Goal: Information Seeking & Learning: Learn about a topic

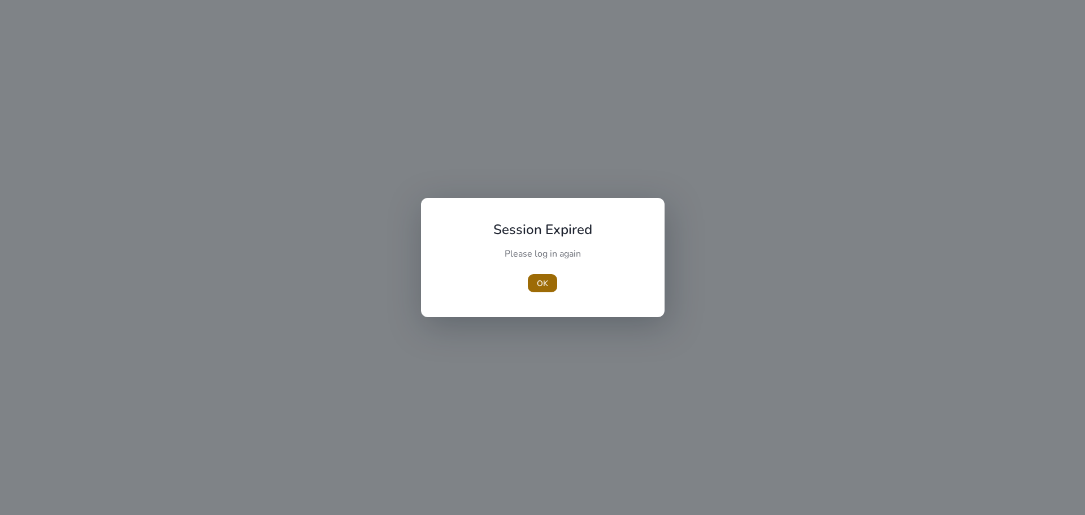
click at [535, 290] on span "button" at bounding box center [542, 282] width 29 height 27
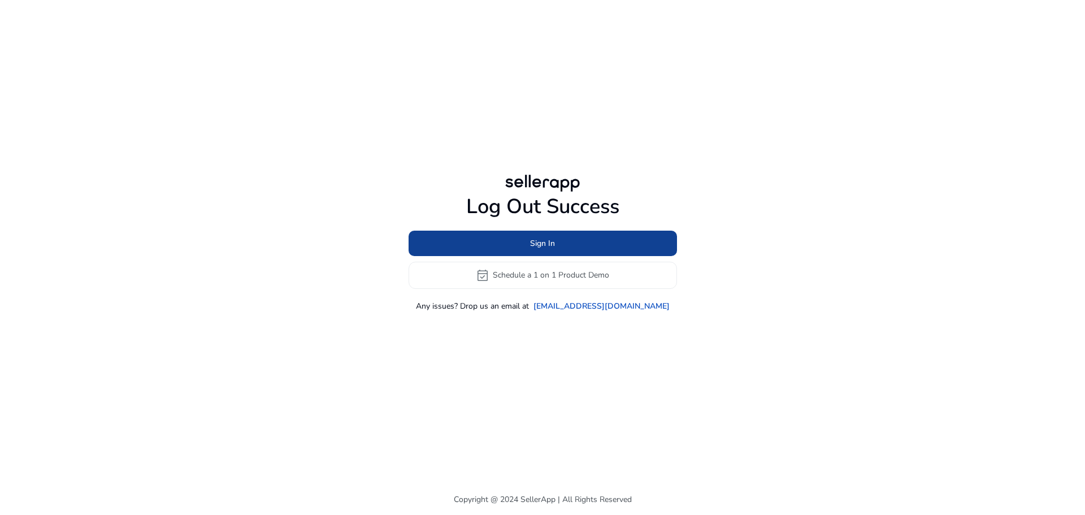
click at [473, 243] on span at bounding box center [542, 242] width 268 height 27
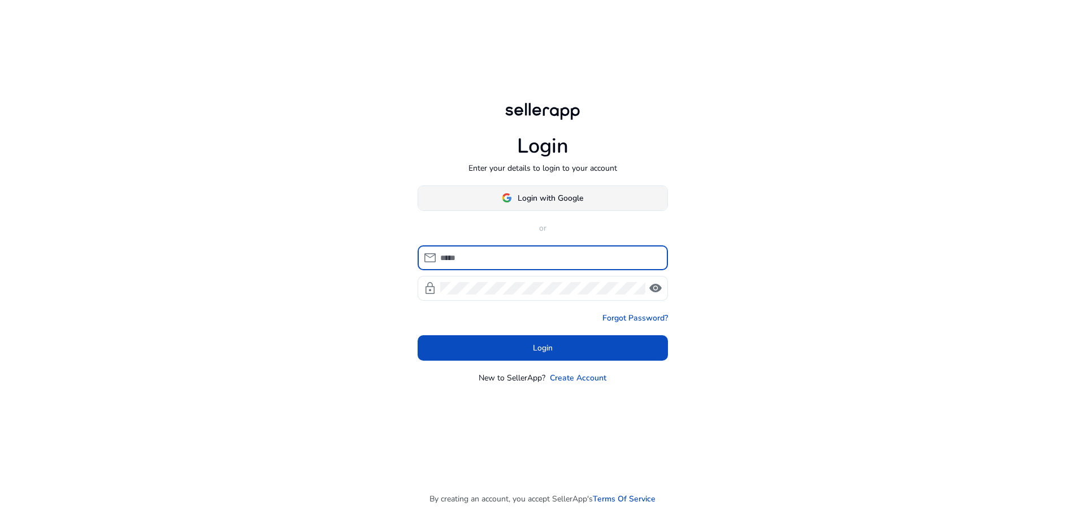
click at [520, 189] on span at bounding box center [542, 197] width 249 height 27
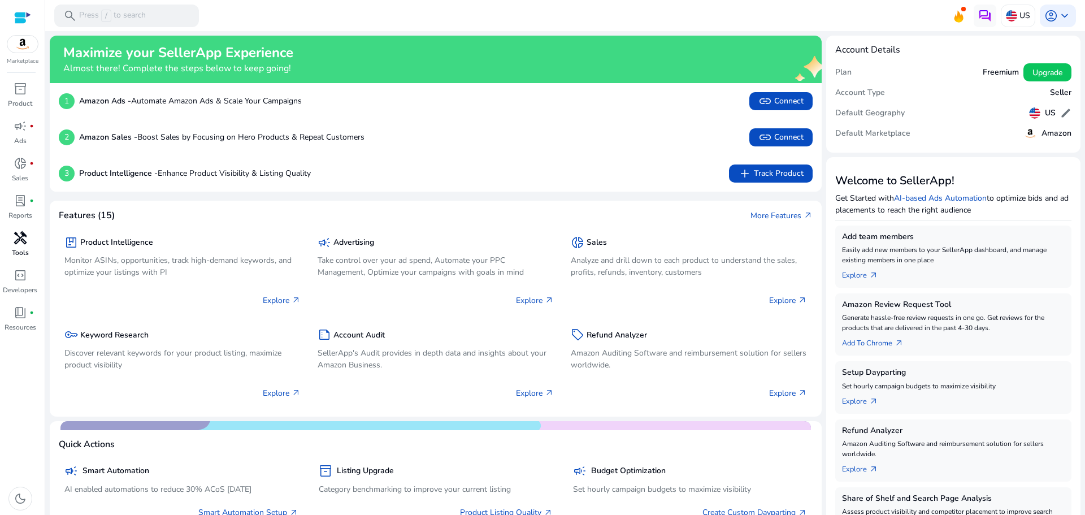
click at [9, 238] on div "handyman" at bounding box center [21, 238] width 32 height 18
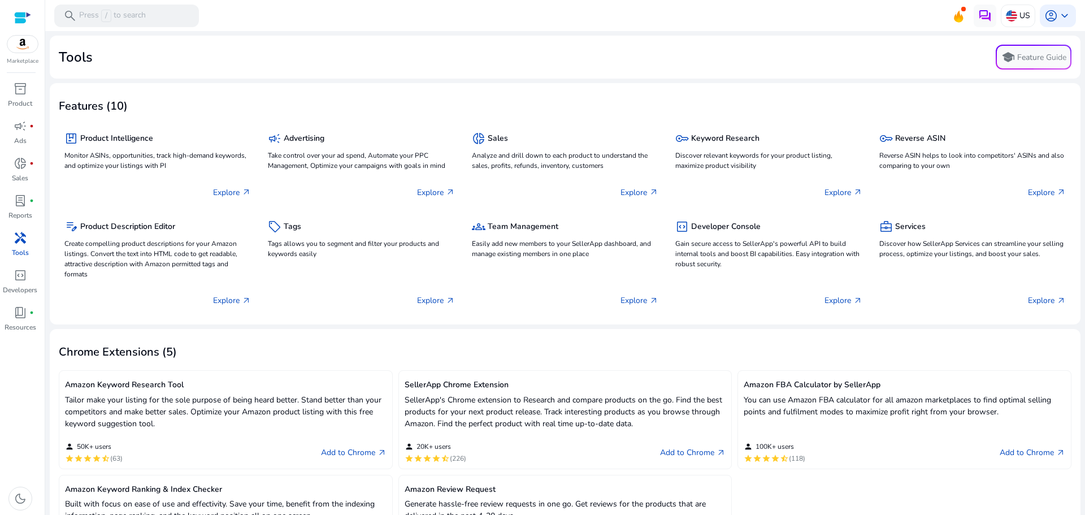
click at [15, 236] on span "handyman" at bounding box center [21, 238] width 14 height 14
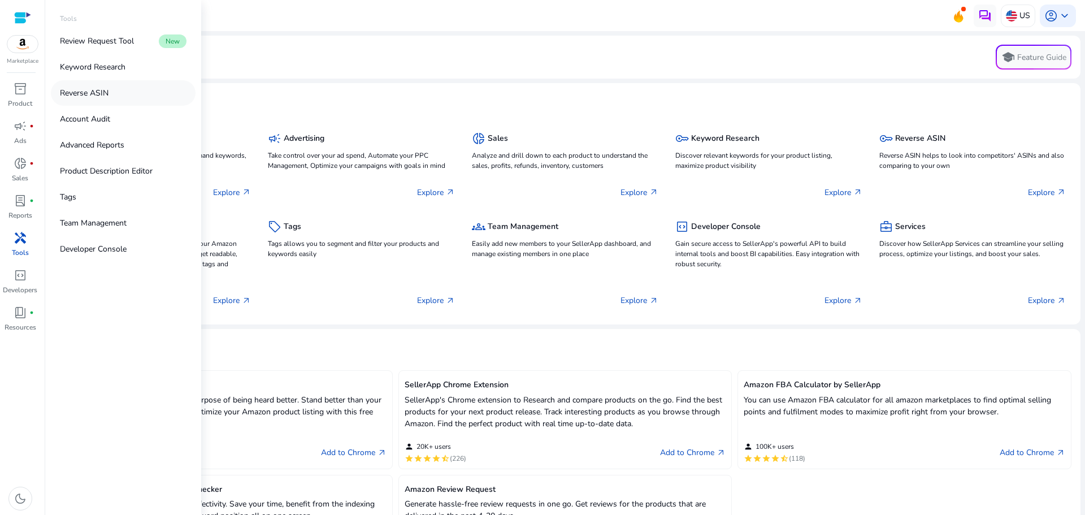
click at [89, 90] on p "Reverse ASIN" at bounding box center [84, 93] width 49 height 12
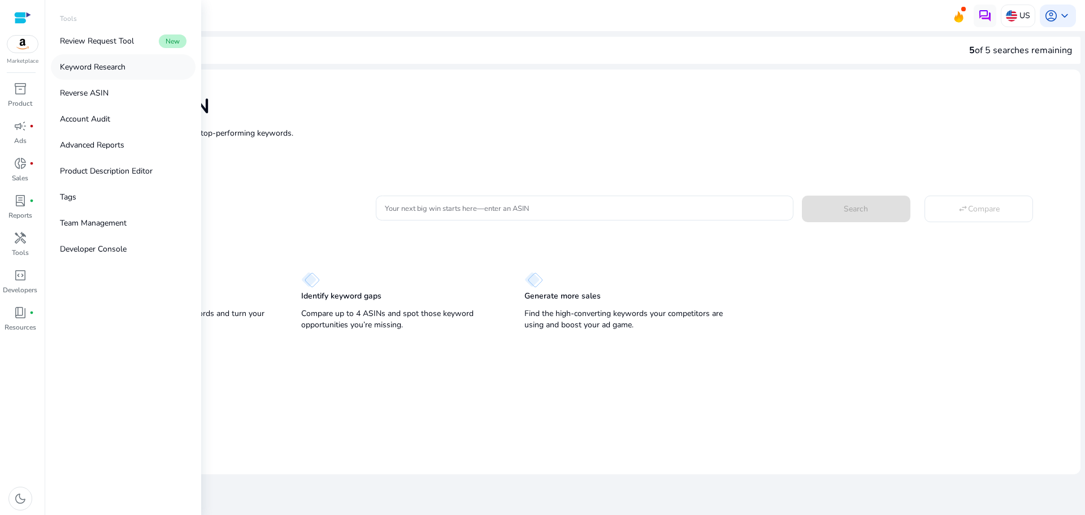
click at [98, 60] on link "Keyword Research" at bounding box center [123, 66] width 145 height 25
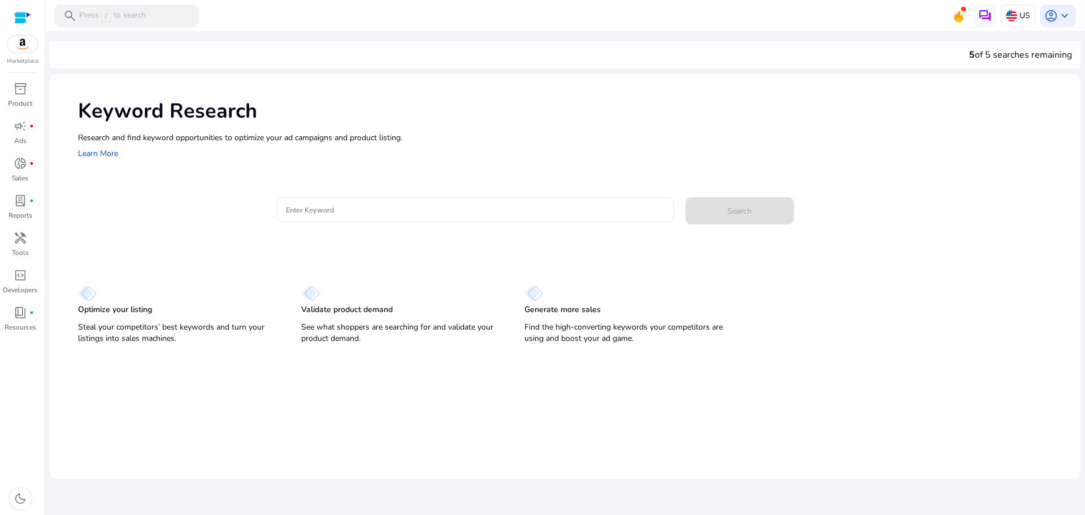
click at [500, 149] on div "Research and find keyword opportunities to optimize your [PERSON_NAME] and prod…" at bounding box center [573, 146] width 991 height 29
click at [12, 243] on div "handyman" at bounding box center [21, 238] width 32 height 18
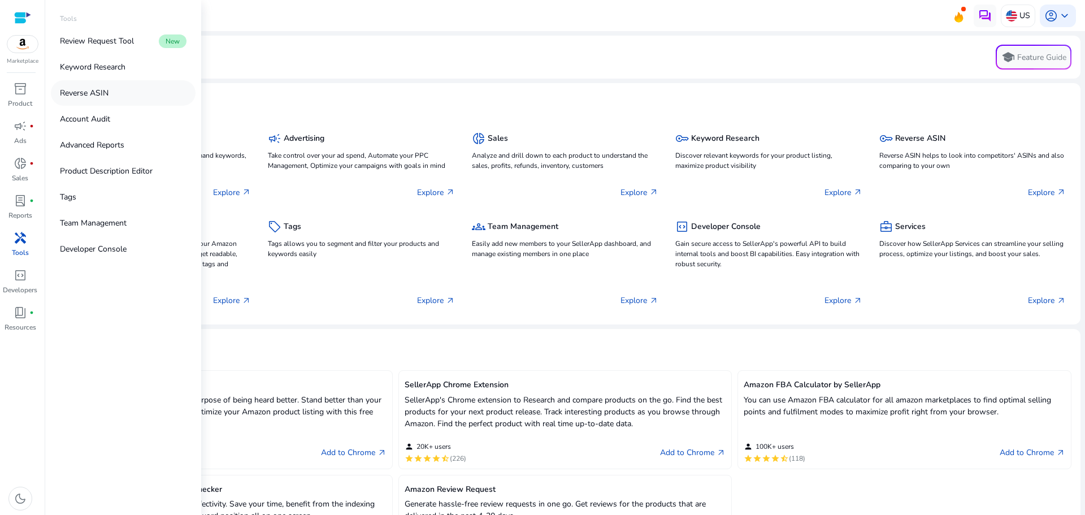
click at [100, 100] on link "Reverse ASIN" at bounding box center [123, 92] width 145 height 25
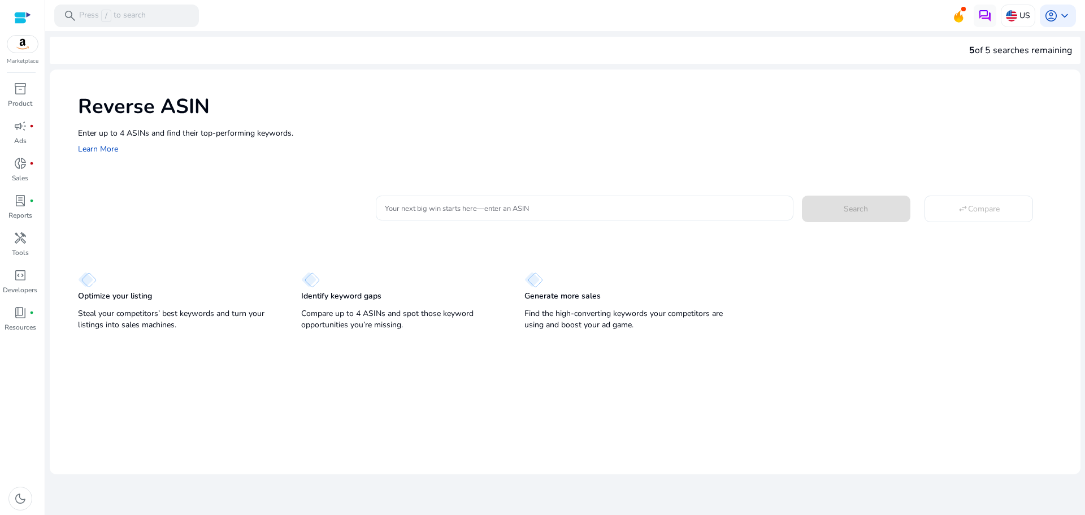
click at [494, 212] on input "Your next big win starts here—enter an ASIN" at bounding box center [584, 208] width 399 height 12
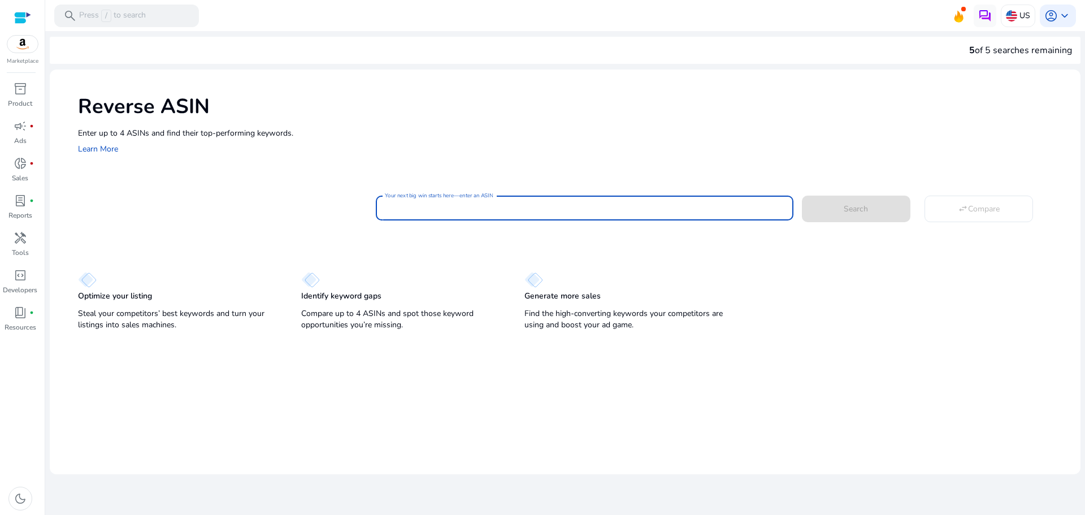
paste input "**********"
click at [886, 213] on span at bounding box center [856, 208] width 108 height 27
type input "**********"
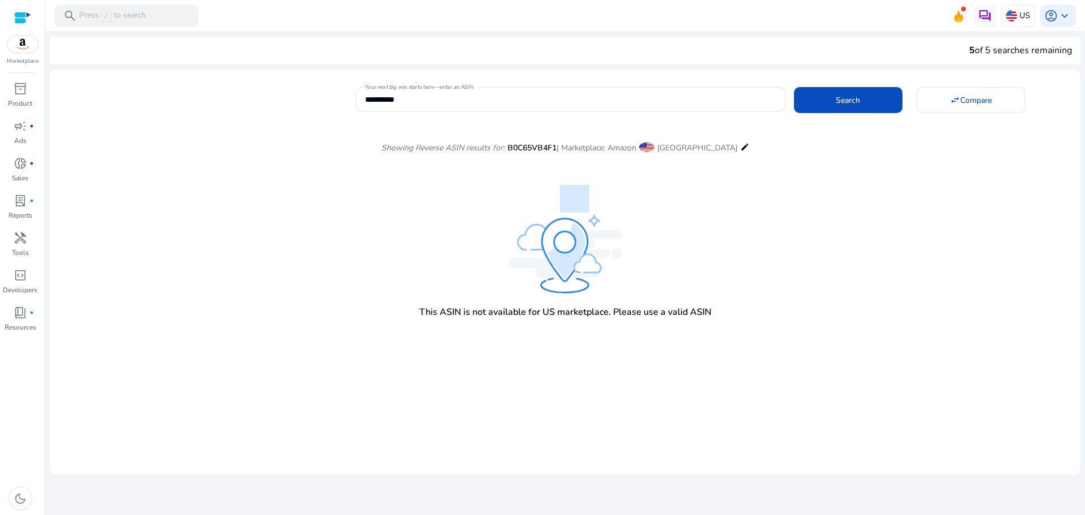
click at [740, 146] on mat-icon "edit" at bounding box center [744, 147] width 9 height 14
click at [1020, 7] on p "US" at bounding box center [1024, 16] width 11 height 20
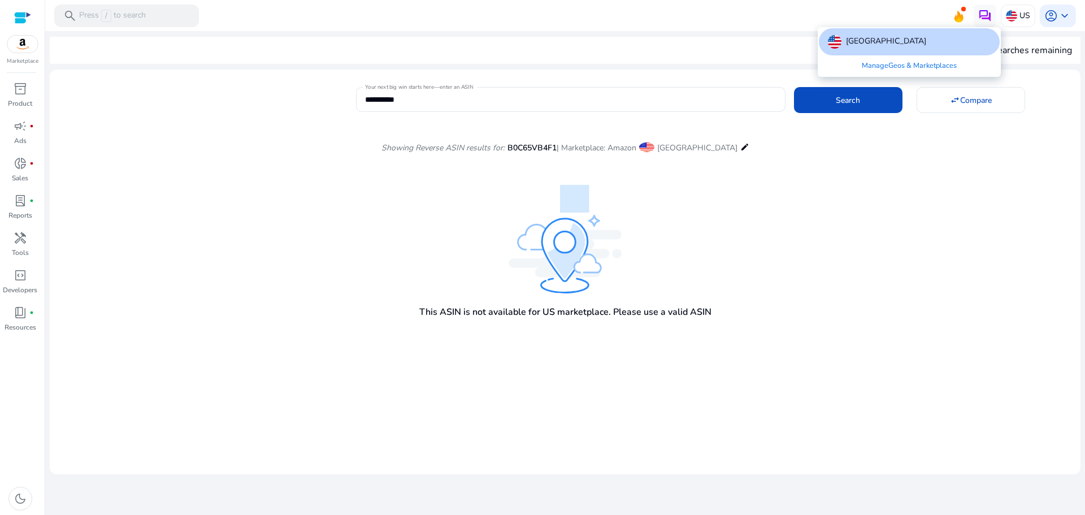
click at [899, 68] on link "Manage Geos & Marketplaces" at bounding box center [908, 65] width 113 height 20
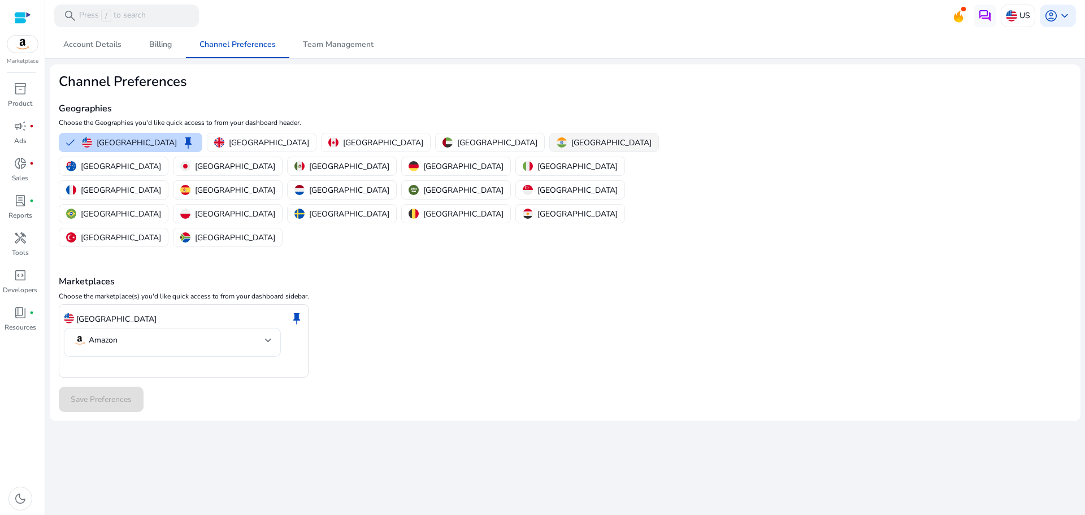
click at [571, 141] on p "[GEOGRAPHIC_DATA]" at bounding box center [611, 143] width 80 height 12
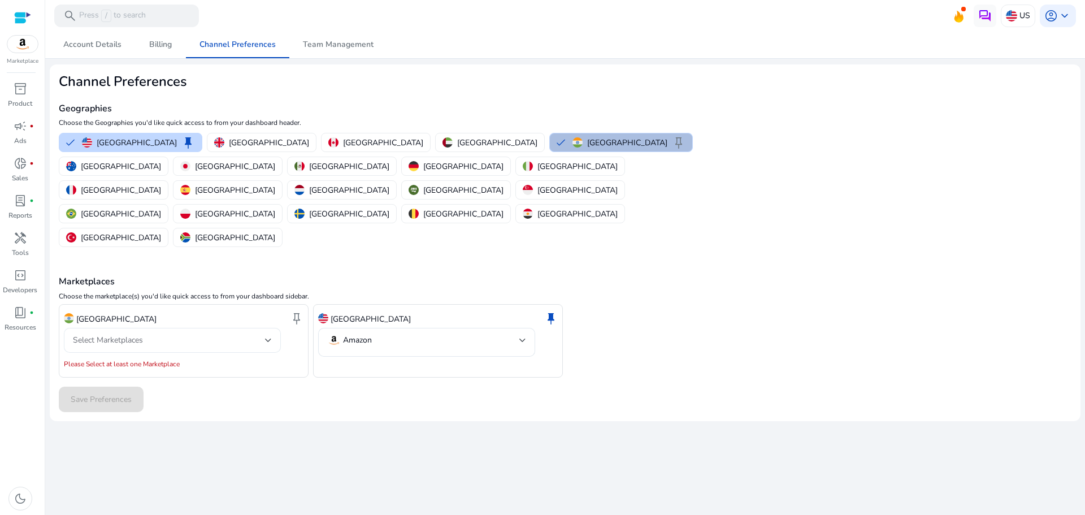
click at [255, 334] on div "Select Marketplaces" at bounding box center [169, 340] width 192 height 12
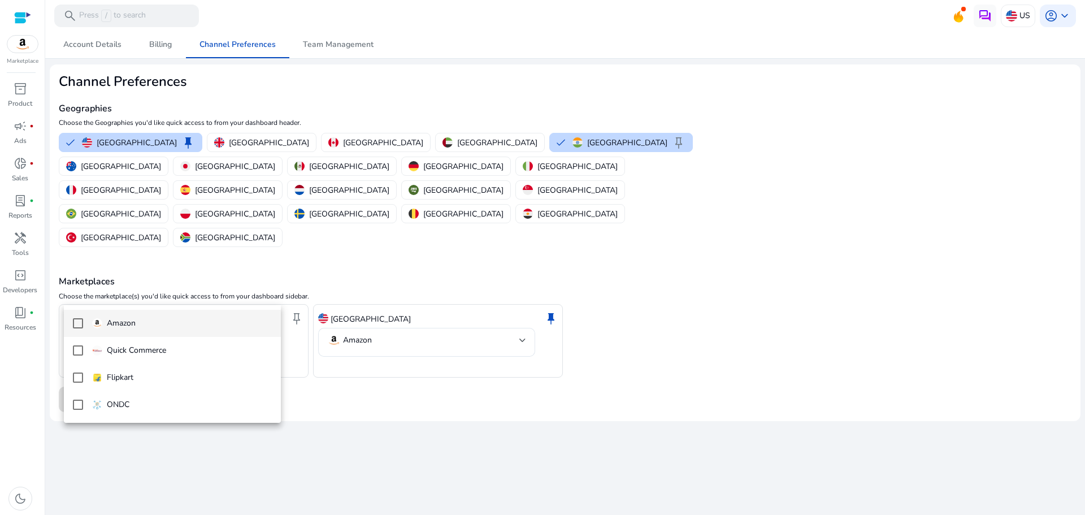
click at [150, 323] on span "Amazon" at bounding box center [182, 323] width 180 height 12
click at [491, 384] on div at bounding box center [542, 257] width 1085 height 515
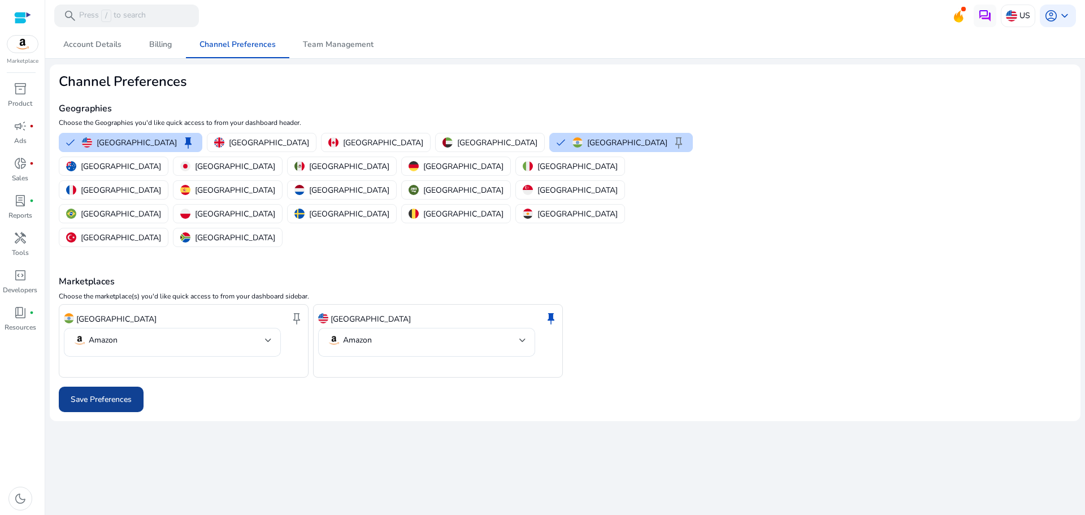
click at [68, 386] on span at bounding box center [101, 399] width 85 height 27
click at [69, 386] on span at bounding box center [101, 399] width 85 height 27
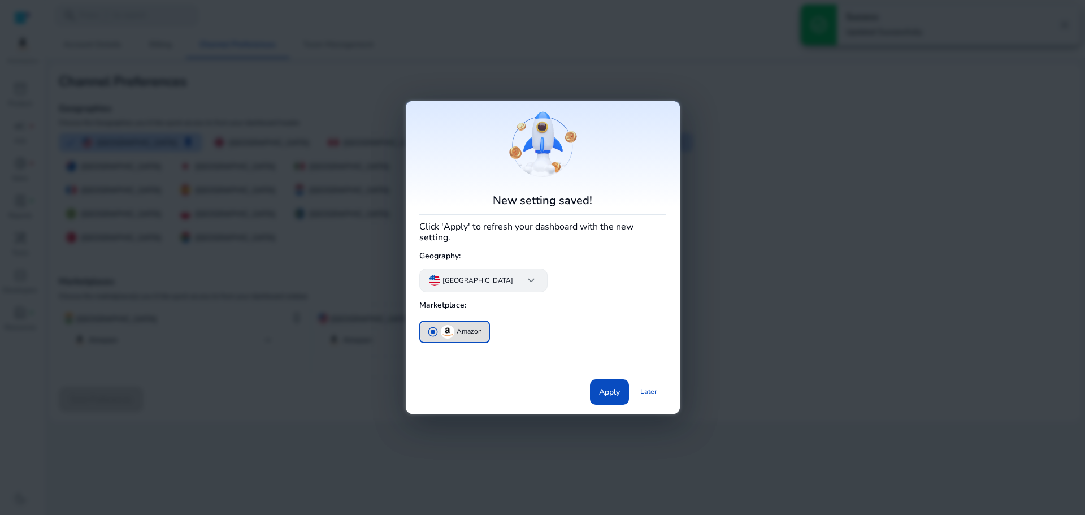
click at [515, 278] on app-icon "keyboard_arrow_down" at bounding box center [526, 280] width 23 height 14
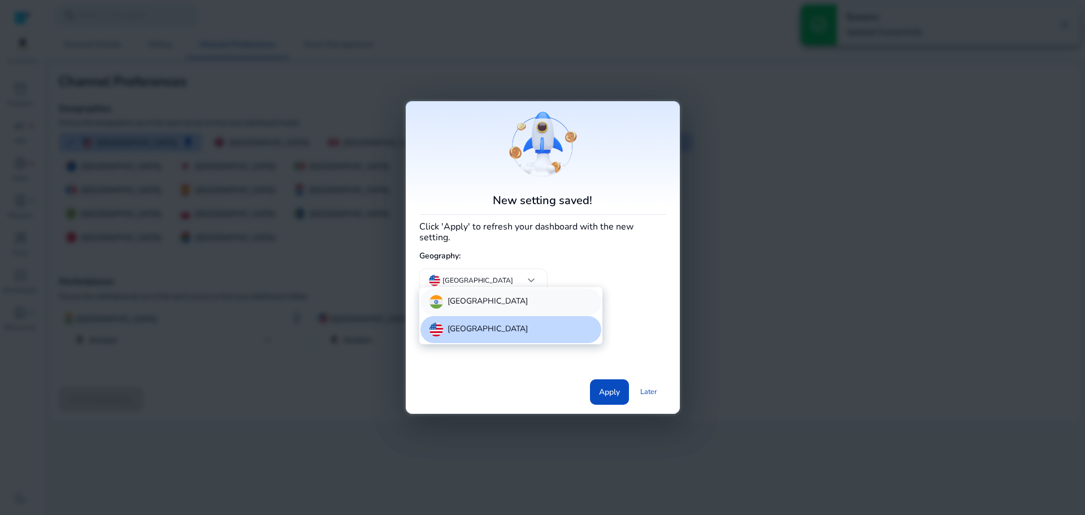
click at [479, 301] on div "[GEOGRAPHIC_DATA]" at bounding box center [510, 301] width 181 height 27
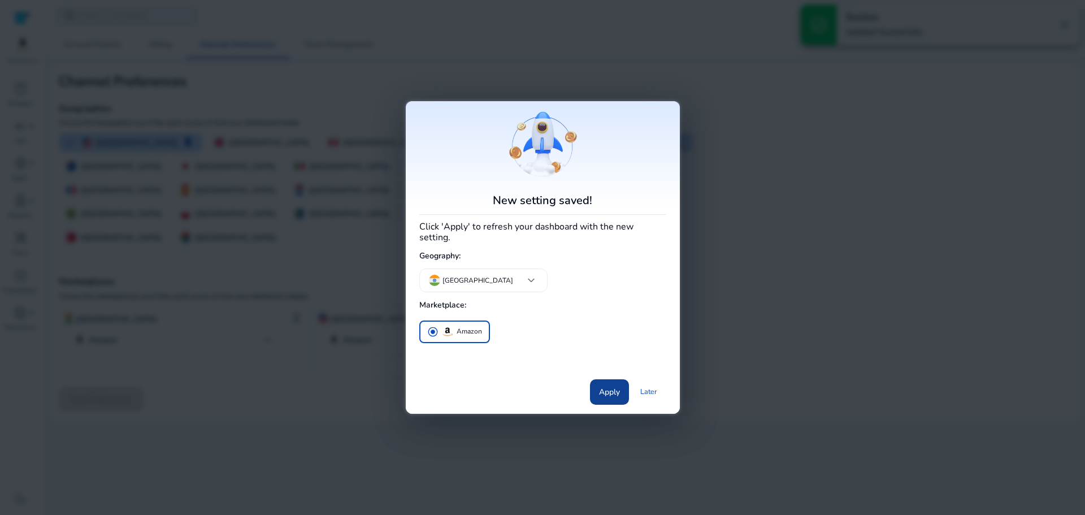
click at [604, 386] on span "Apply" at bounding box center [609, 392] width 21 height 12
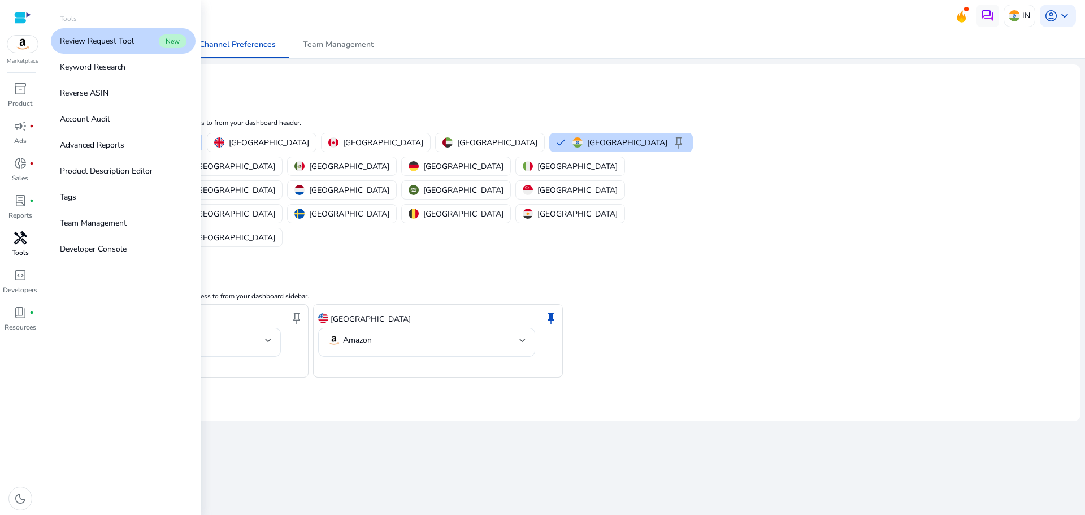
click at [21, 242] on span "handyman" at bounding box center [21, 238] width 14 height 14
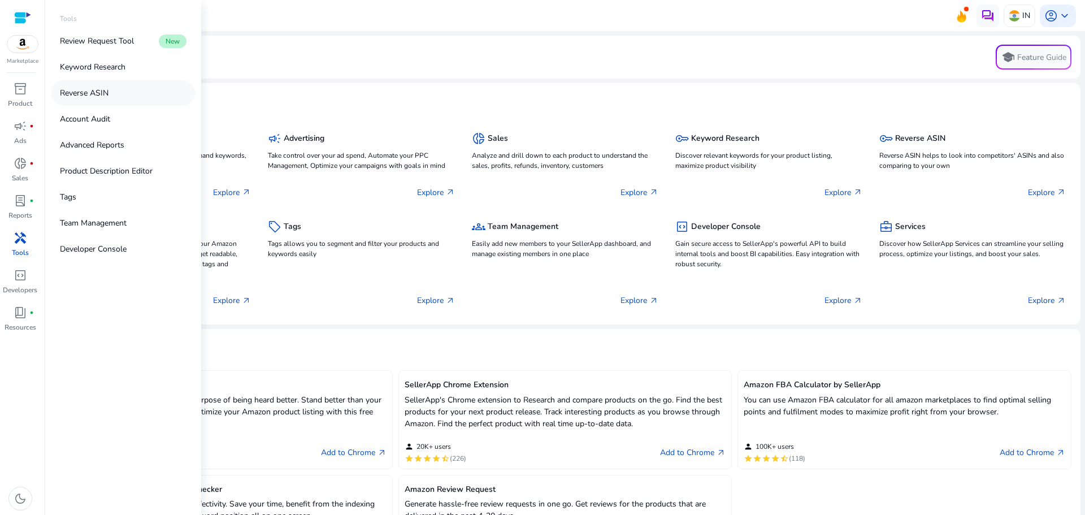
click at [93, 88] on p "Reverse ASIN" at bounding box center [84, 93] width 49 height 12
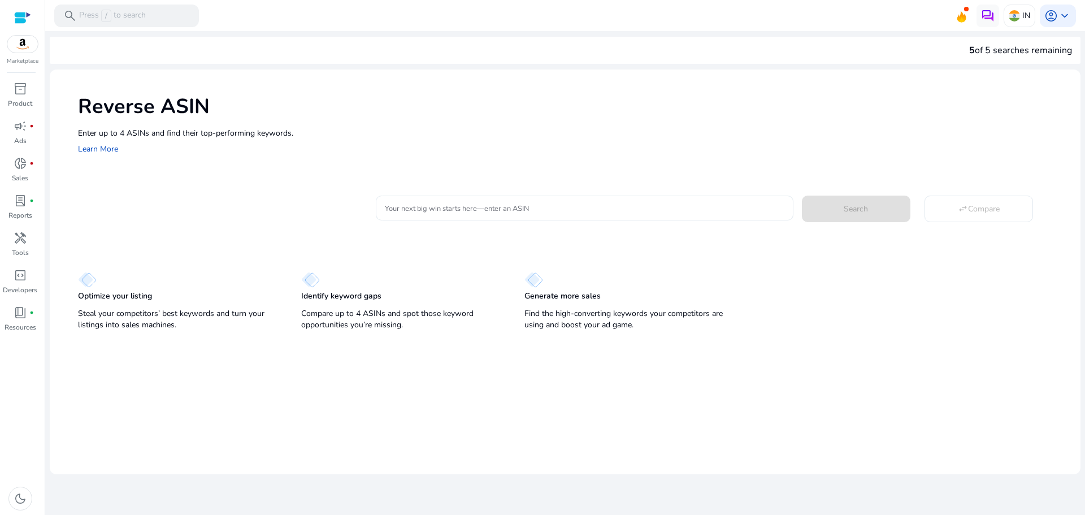
click at [421, 204] on input "Your next big win starts here—enter an ASIN" at bounding box center [584, 208] width 399 height 12
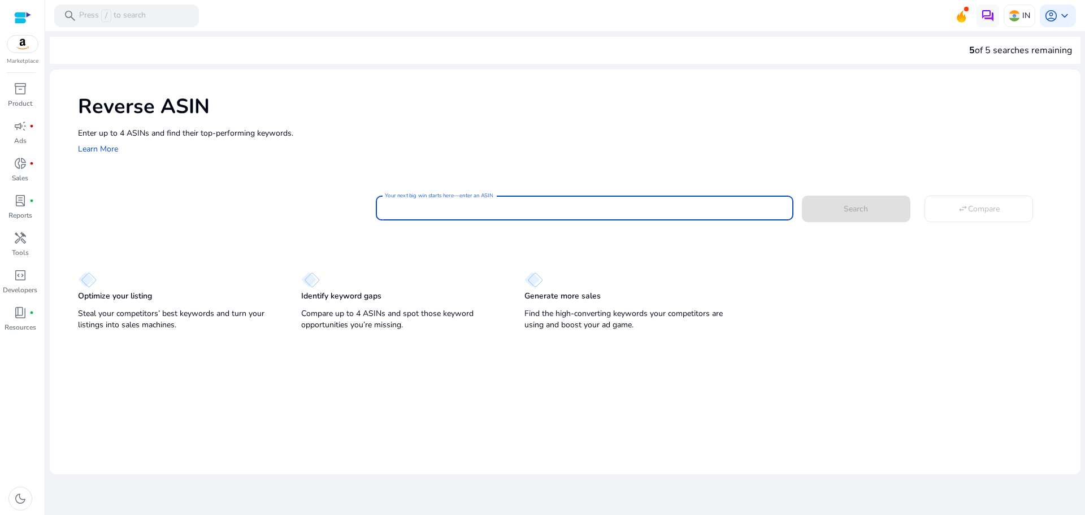
paste input "**********"
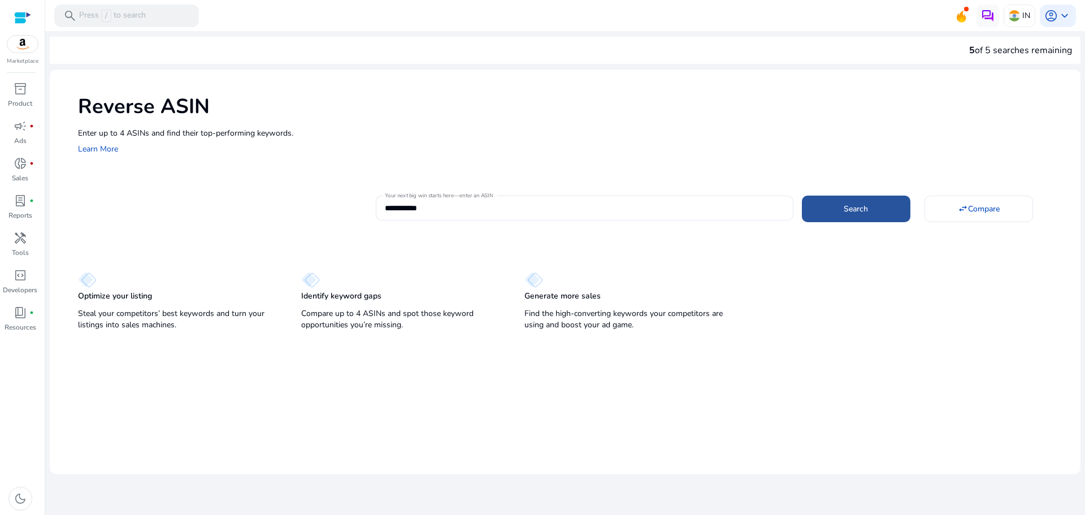
click at [848, 204] on span "Search" at bounding box center [855, 209] width 24 height 12
type input "**********"
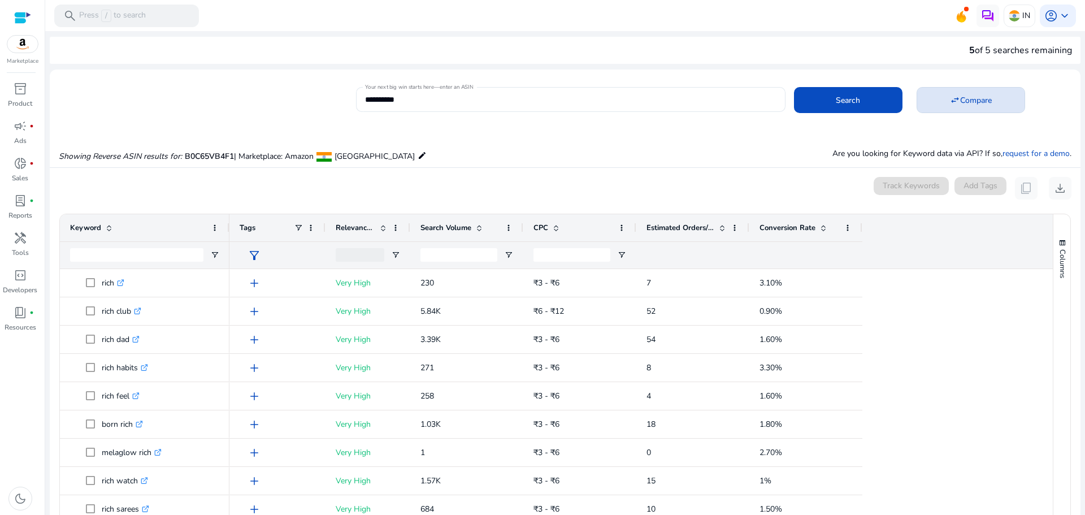
click at [944, 98] on span at bounding box center [970, 99] width 107 height 27
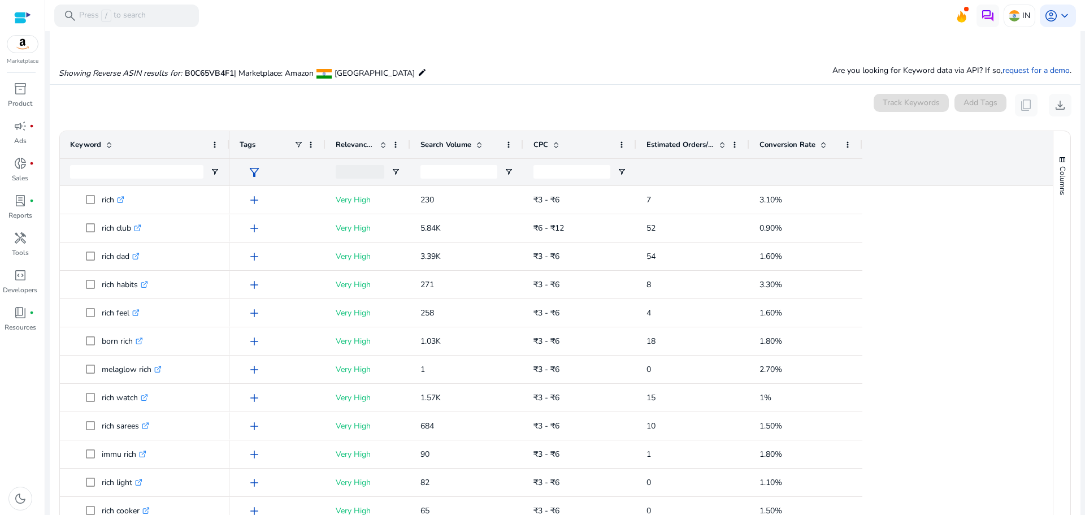
click at [413, 134] on div "Tags Relevance Score Search Volume CPC" at bounding box center [550, 158] width 643 height 54
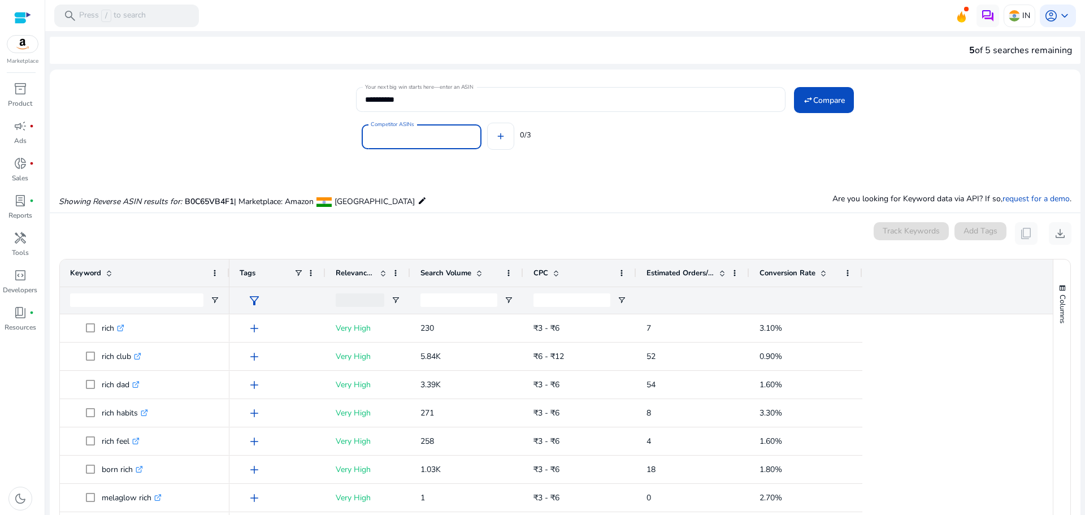
click at [424, 140] on input "Competitor ASINs" at bounding box center [422, 136] width 102 height 12
paste input "**********"
type input "**********"
click at [493, 137] on div "Competitor ASINs add 0/3" at bounding box center [713, 134] width 715 height 45
click at [495, 138] on input "Competitor ASINs" at bounding box center [503, 136] width 102 height 12
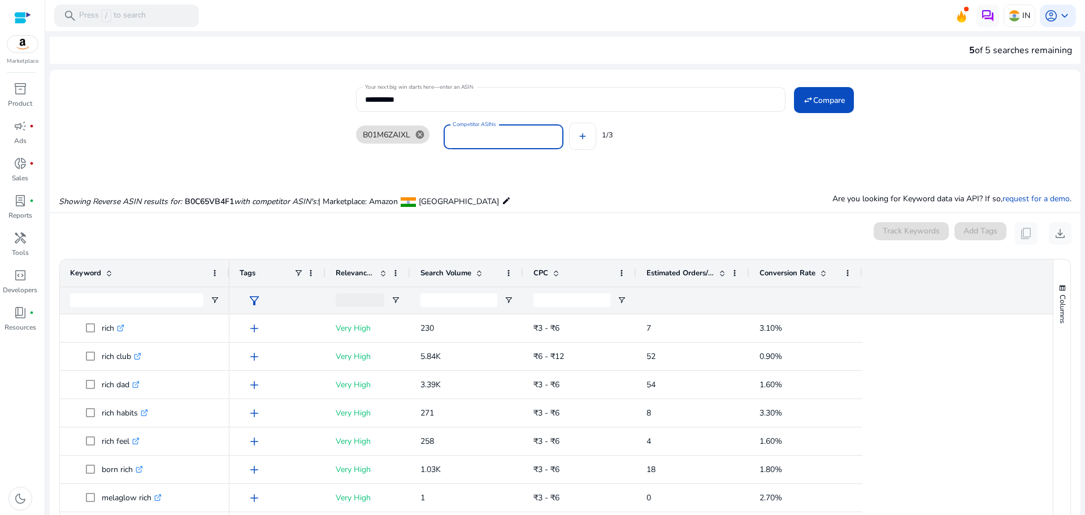
paste input "**********"
type input "**********"
click at [588, 137] on div "B01M6ZAIXL cancel Competitor ASINs add 1/3" at bounding box center [713, 134] width 715 height 45
click at [563, 139] on input "Competitor ASINs" at bounding box center [592, 136] width 102 height 12
paste input "**********"
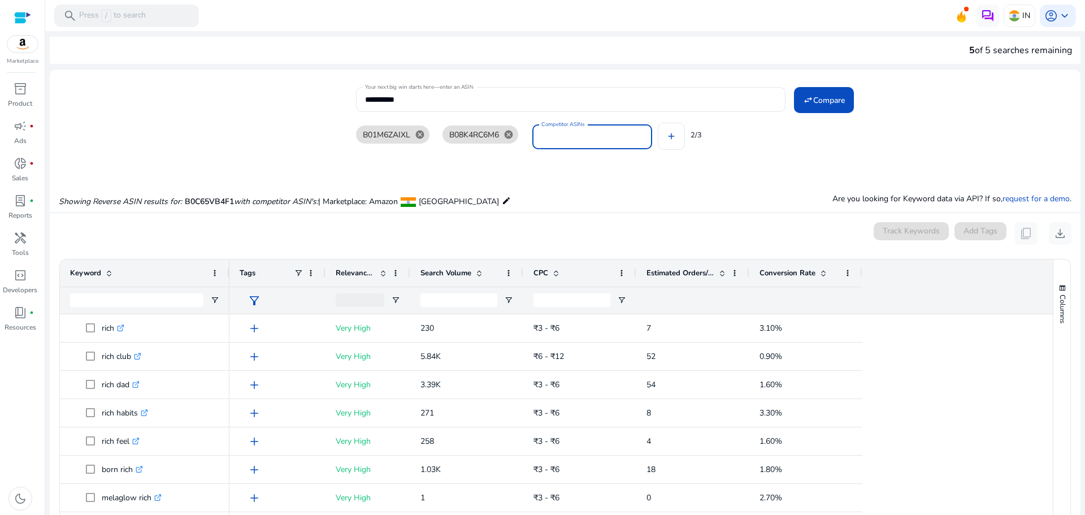
type input "**********"
click at [831, 101] on span "Compare" at bounding box center [829, 100] width 32 height 12
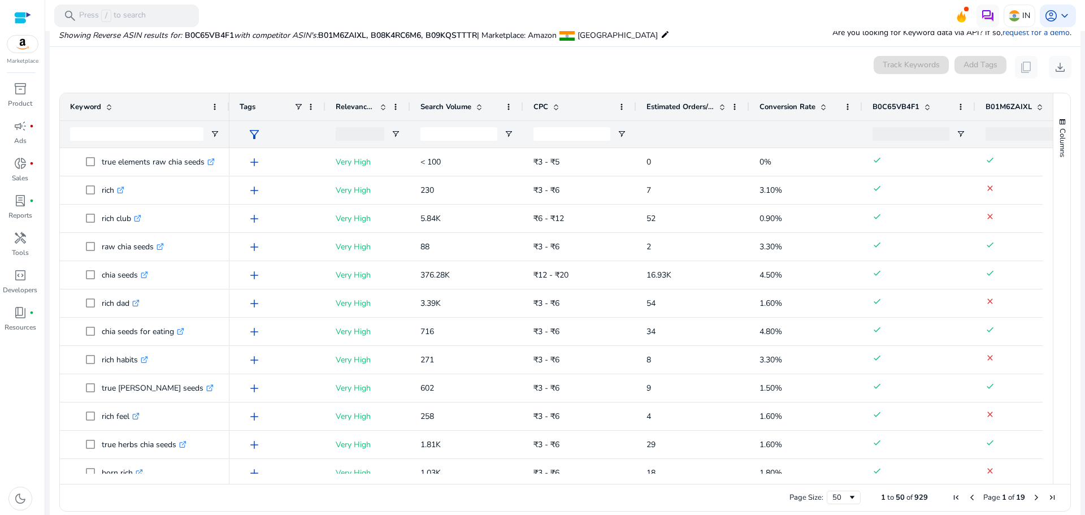
drag, startPoint x: 778, startPoint y: 484, endPoint x: 803, endPoint y: 481, distance: 24.5
click at [803, 481] on div "Drag here to set row groups Drag here to set column labels Keyword Tags 0" at bounding box center [564, 302] width 1011 height 419
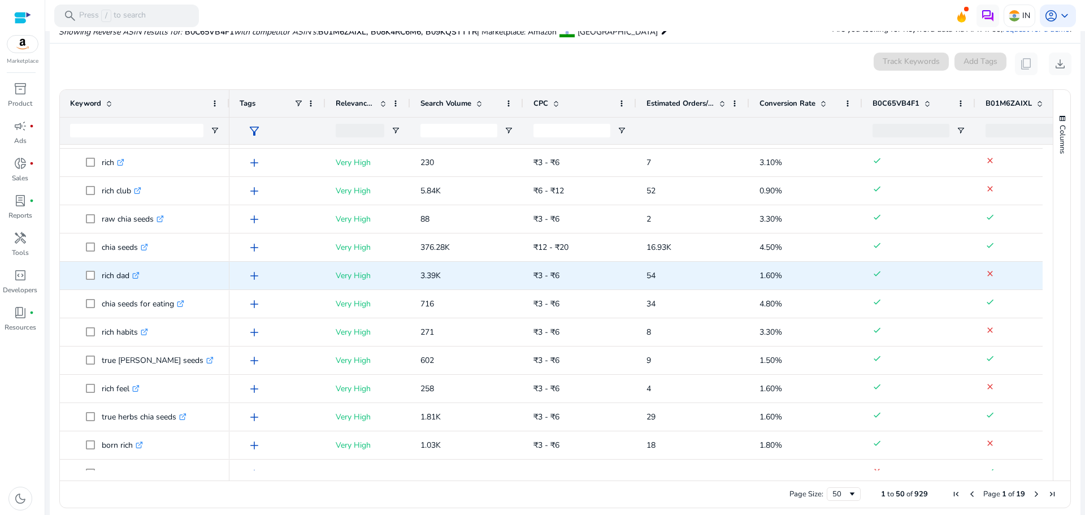
scroll to position [56, 0]
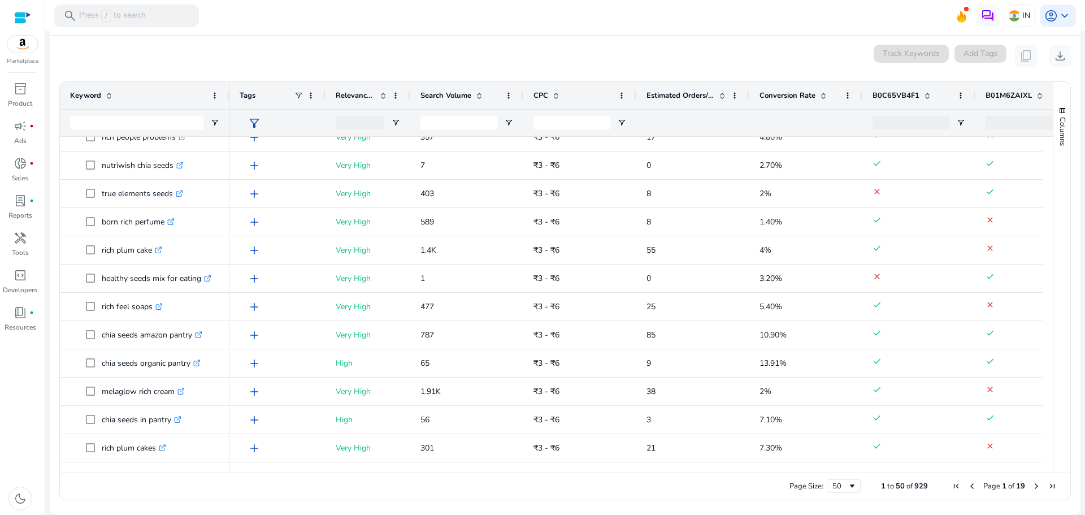
click at [1031, 486] on span "Next Page" at bounding box center [1035, 485] width 9 height 9
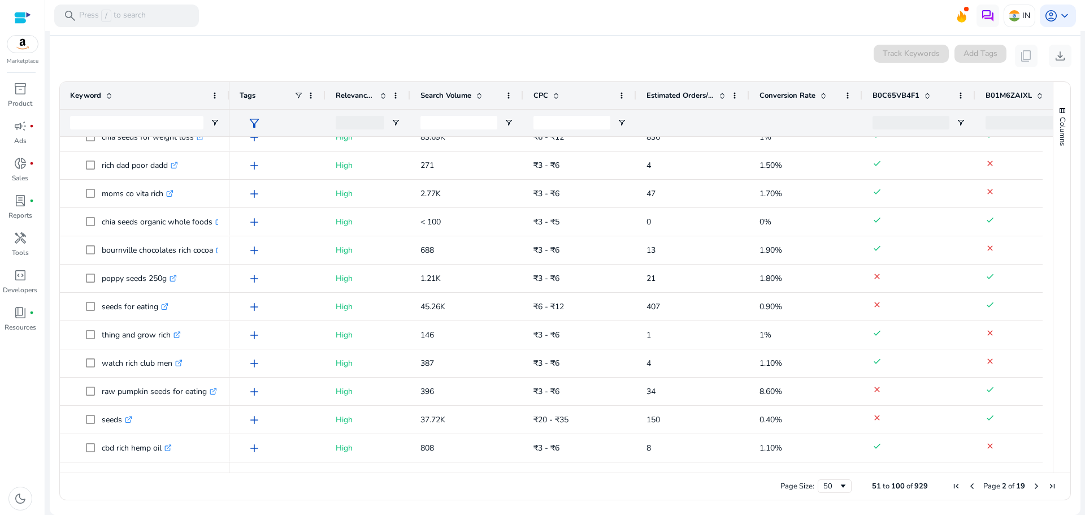
click at [1031, 485] on span "Next Page" at bounding box center [1035, 485] width 9 height 9
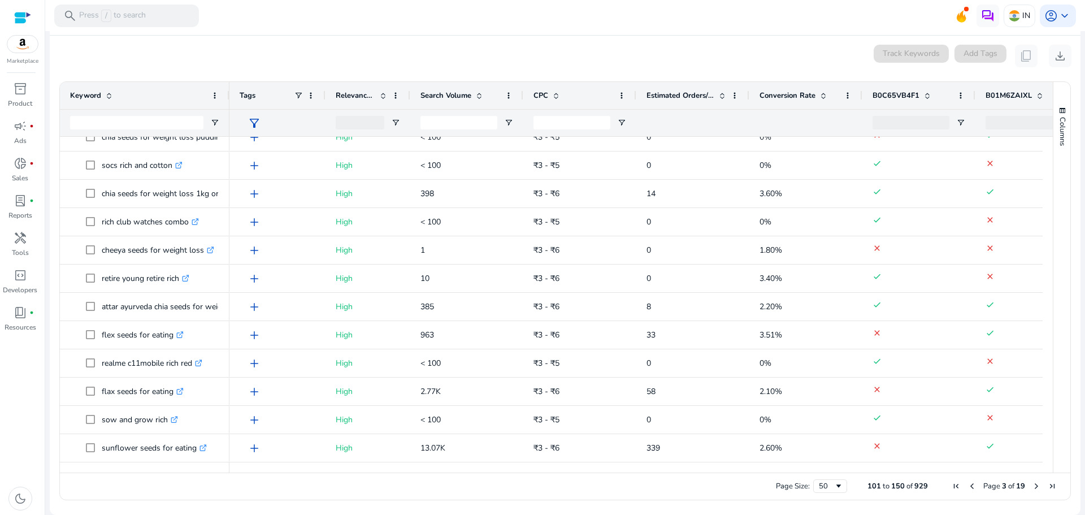
click at [1031, 485] on span "Next Page" at bounding box center [1035, 485] width 9 height 9
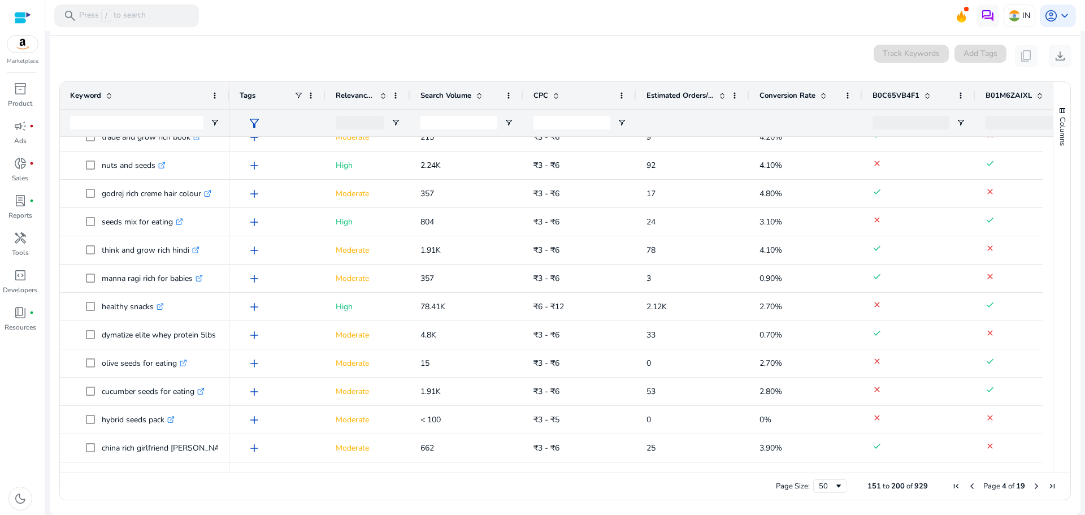
click at [1031, 487] on span "Next Page" at bounding box center [1035, 485] width 9 height 9
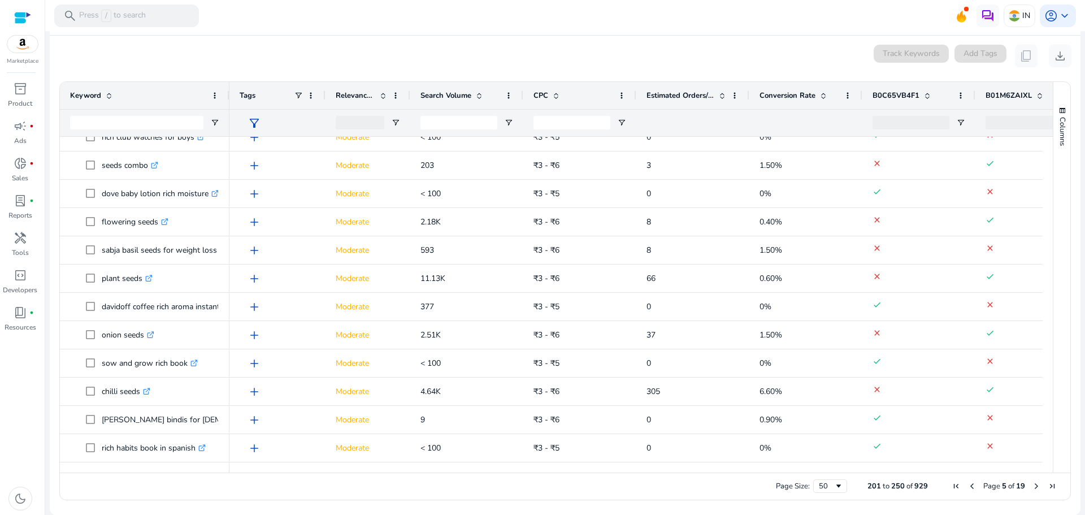
click at [1031, 483] on span "Next Page" at bounding box center [1035, 485] width 9 height 9
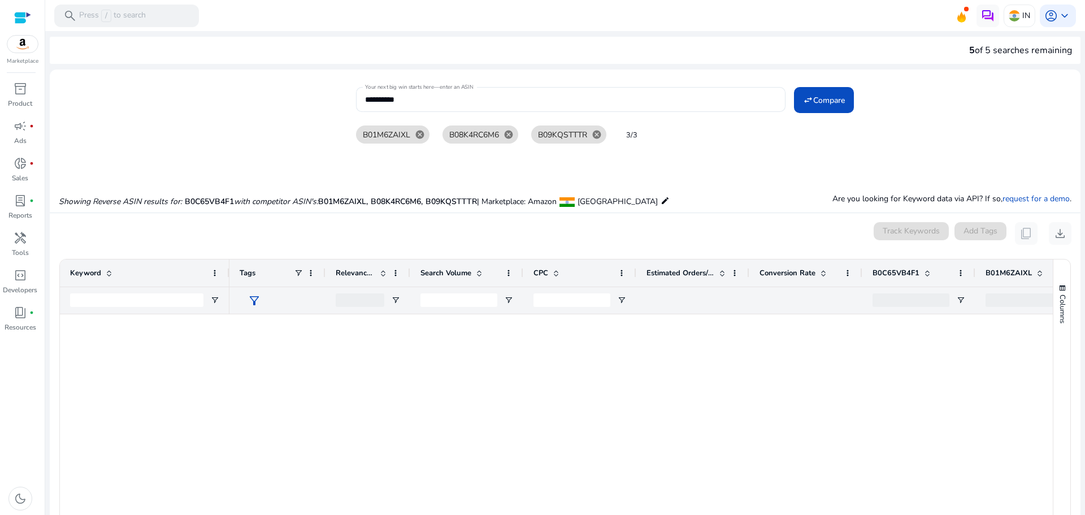
scroll to position [1087, 0]
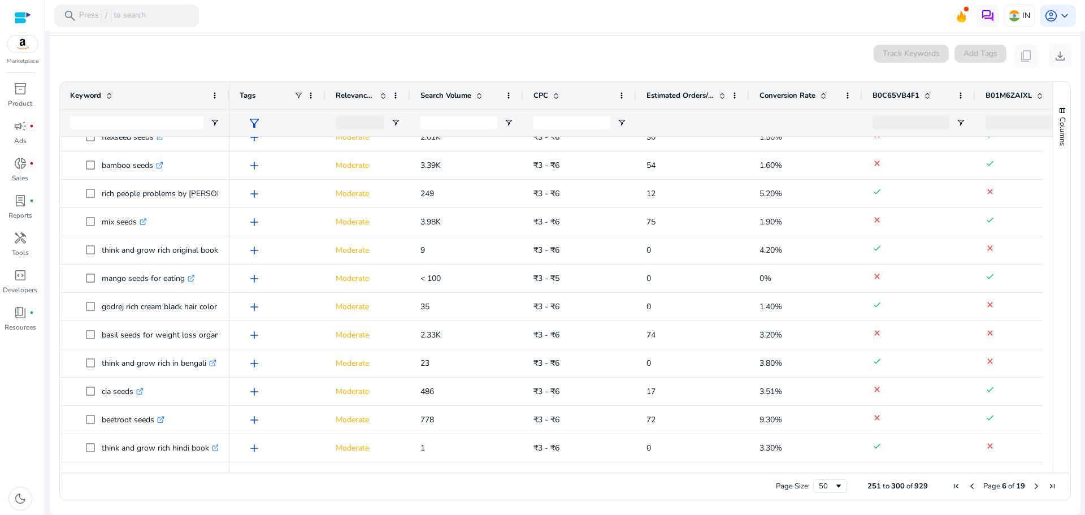
click at [1047, 485] on span "Last Page" at bounding box center [1051, 485] width 9 height 9
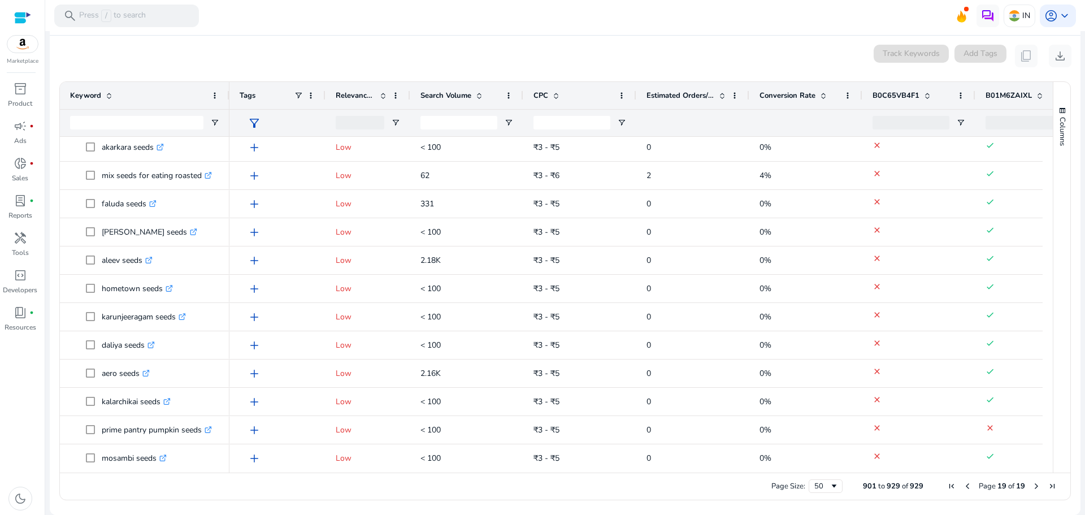
scroll to position [494, 0]
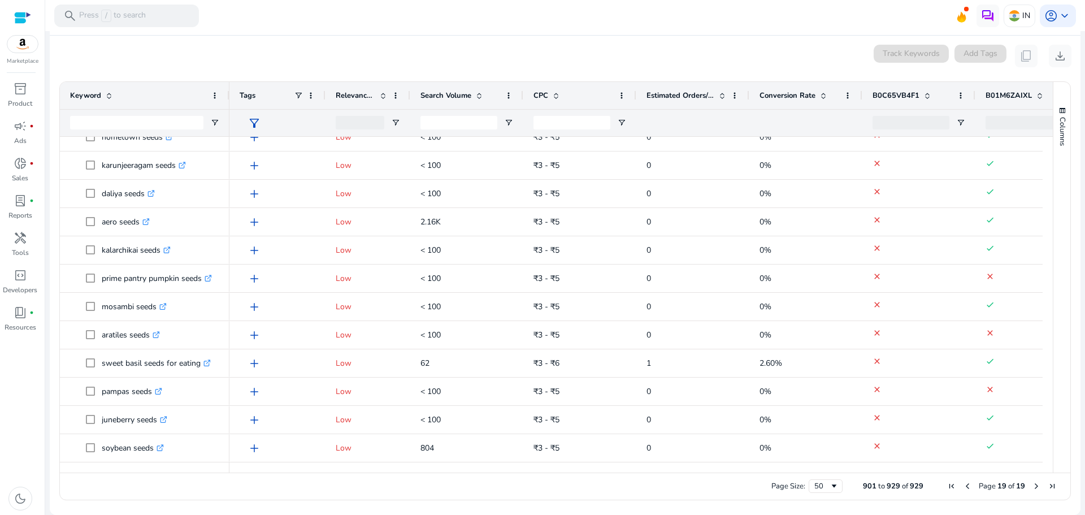
click at [947, 486] on span "First Page" at bounding box center [951, 485] width 9 height 9
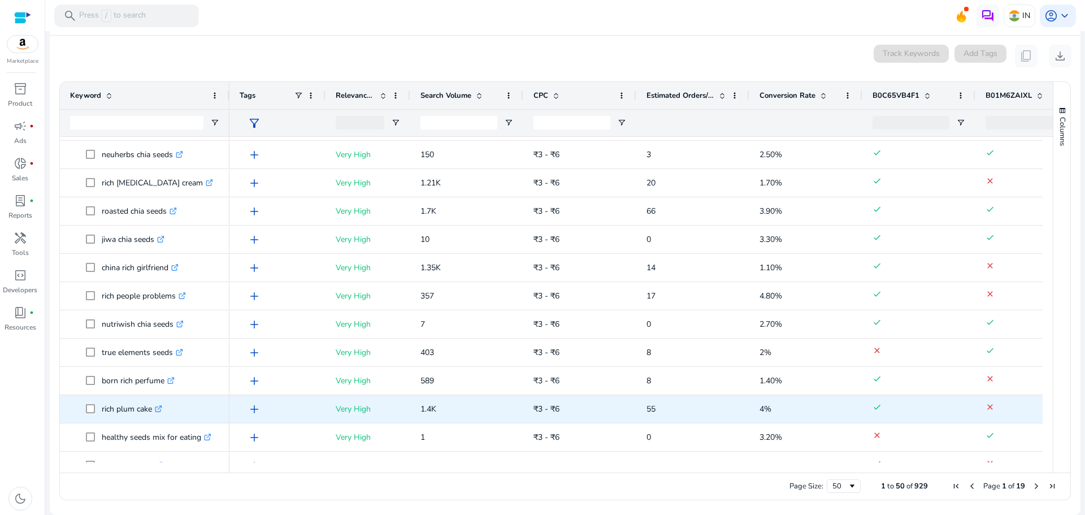
scroll to position [1018, 0]
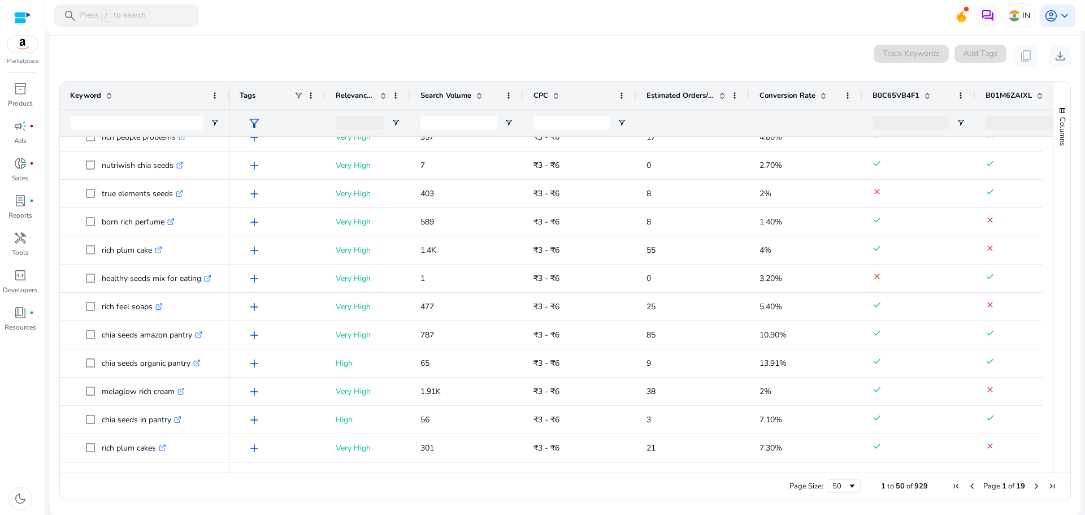
click at [1033, 485] on span "Next Page" at bounding box center [1035, 485] width 9 height 9
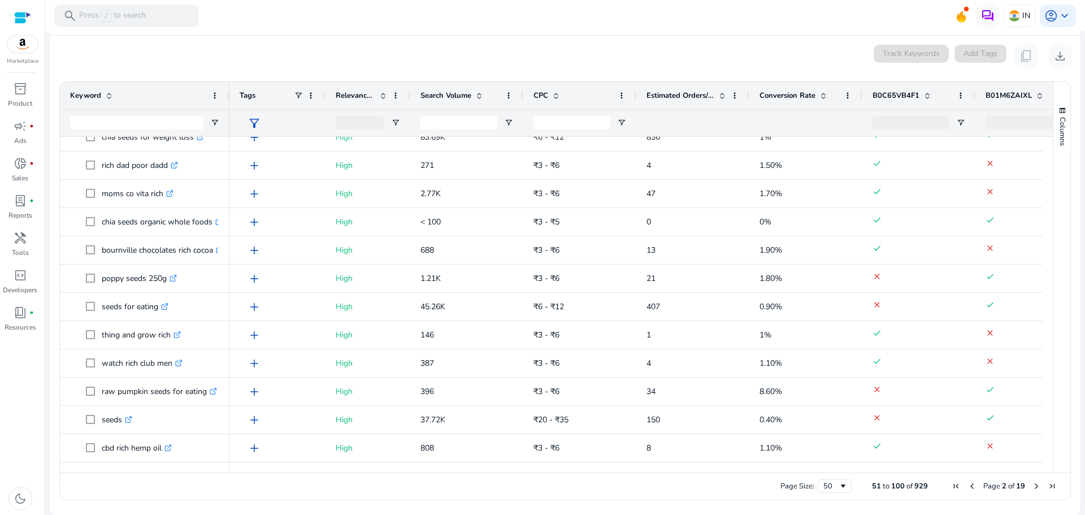
click at [1033, 485] on span "Next Page" at bounding box center [1035, 485] width 9 height 9
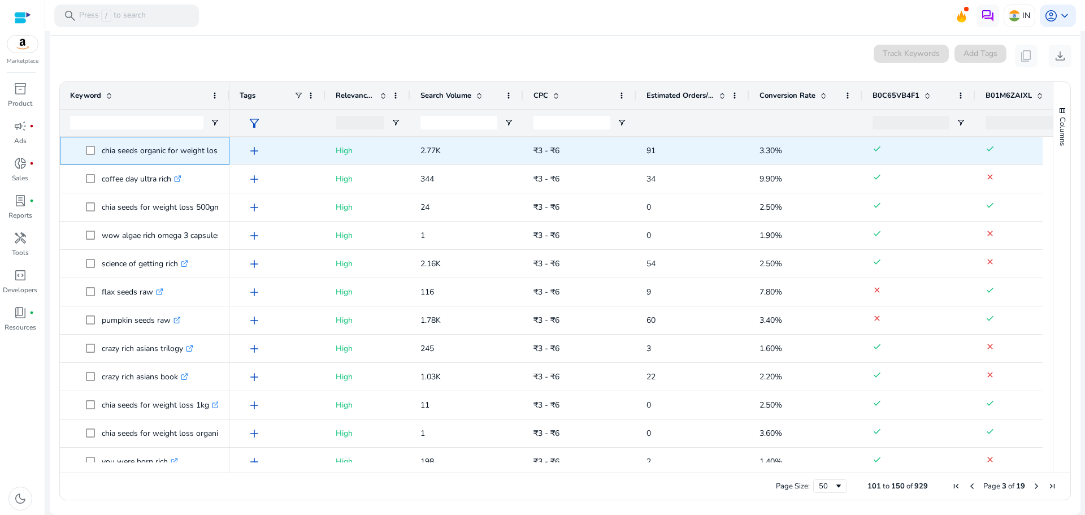
click at [180, 147] on p "chia seeds organic for weight loss .st0{fill:#2c8af8}" at bounding box center [167, 150] width 130 height 23
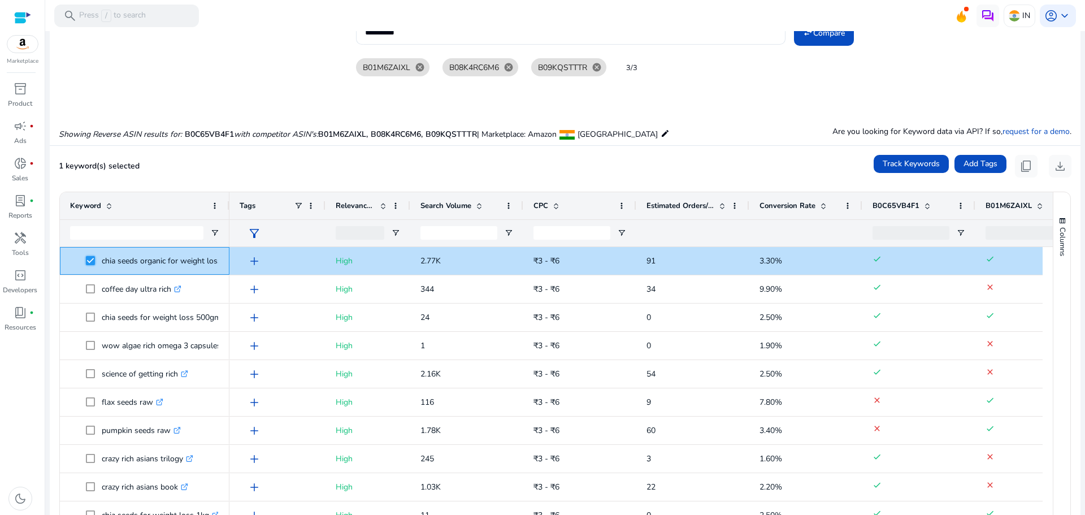
scroll to position [0, 0]
